Goal: Task Accomplishment & Management: Manage account settings

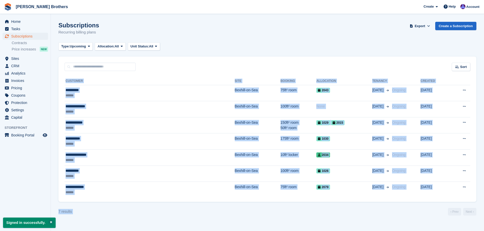
drag, startPoint x: 65, startPoint y: 79, endPoint x: 419, endPoint y: 217, distance: 380.0
click at [419, 217] on section "Signed in successfully. Subscriptions Recurring billing plans Export Export Sub…" at bounding box center [267, 115] width 433 height 231
click at [410, 217] on section "Signed in successfully. Subscriptions Recurring billing plans Export Export Sub…" at bounding box center [267, 115] width 433 height 231
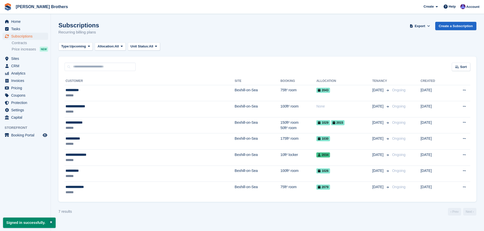
drag, startPoint x: 374, startPoint y: 215, endPoint x: 143, endPoint y: 36, distance: 292.4
click at [143, 36] on section "Signed in successfully. Subscriptions Recurring billing plans Export Export Sub…" at bounding box center [267, 115] width 433 height 231
click at [139, 29] on div "Subscriptions Recurring billing plans Export Export Subscriptions Export a CSV …" at bounding box center [267, 32] width 418 height 20
click at [31, 33] on span "Subscriptions" at bounding box center [26, 36] width 30 height 7
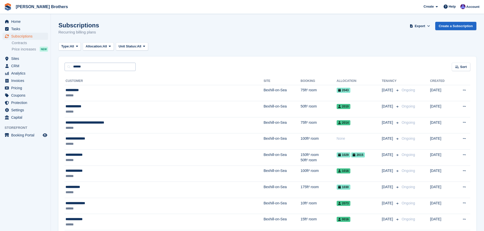
type input "******"
